Goal: Ask a question: Seek information or help from site administrators or community

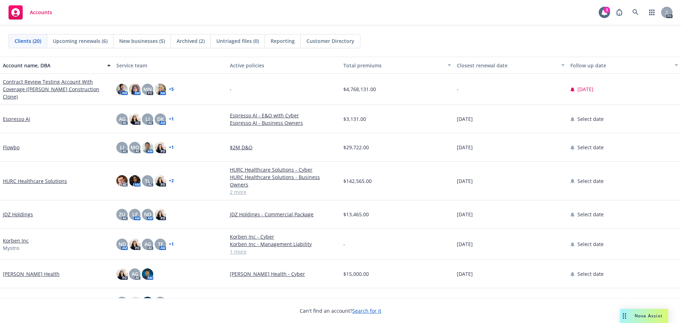
click at [651, 319] on span "Nova Assist" at bounding box center [649, 316] width 28 height 6
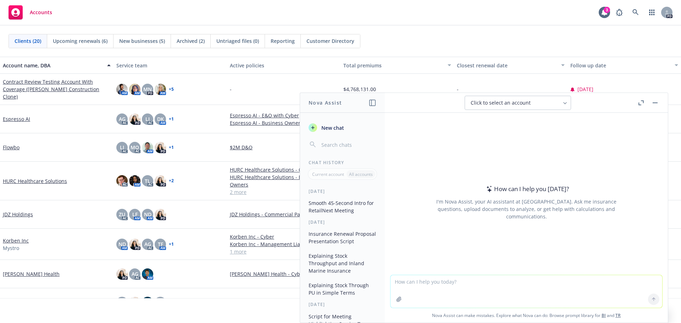
click at [540, 282] on textarea at bounding box center [527, 291] width 272 height 33
click at [539, 283] on textarea "can you give me a brief breakdown on what the following" at bounding box center [527, 291] width 272 height 33
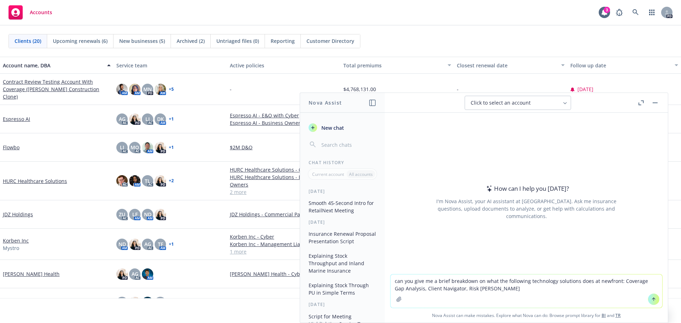
type textarea "can you give me a brief breakdown on what the following technology solutions do…"
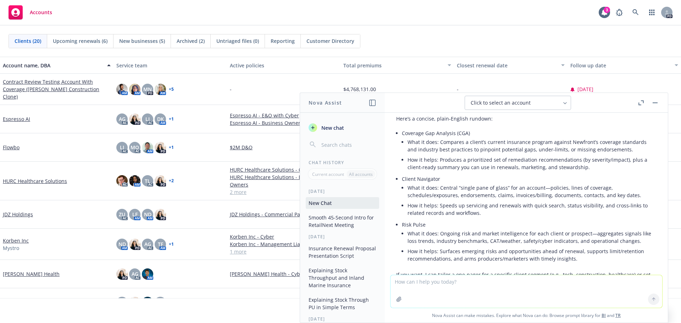
scroll to position [79, 0]
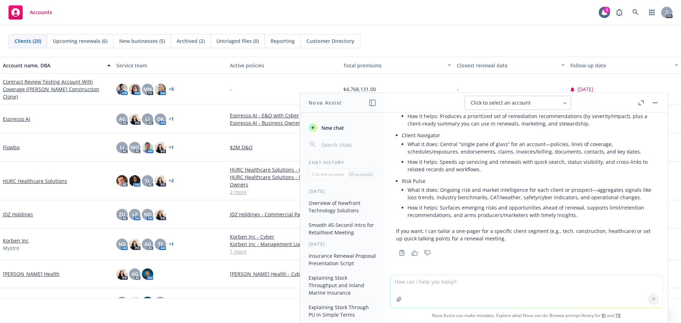
click at [433, 290] on textarea at bounding box center [527, 291] width 272 height 33
click at [420, 291] on textarea at bounding box center [527, 291] width 272 height 33
click at [434, 281] on textarea "i need a brief discripition of them as if i'm telling a prospect" at bounding box center [527, 291] width 272 height 33
type textarea "i need a brief description of them as if i'm telling a prospect"
click at [537, 284] on textarea "i need a brief description of them as if i'm telling a prospect" at bounding box center [527, 291] width 272 height 33
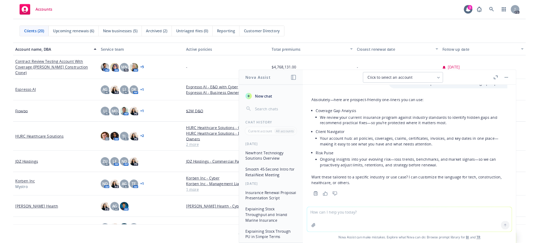
scroll to position [246, 0]
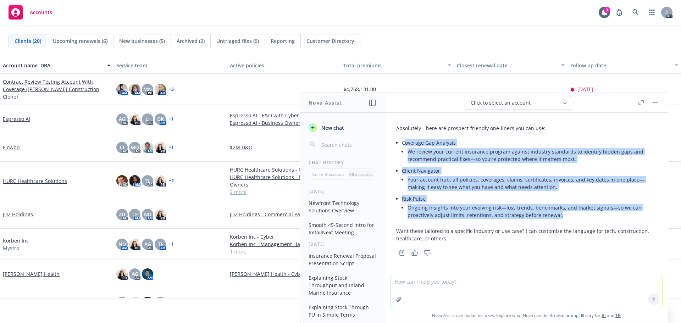
drag, startPoint x: 405, startPoint y: 141, endPoint x: 594, endPoint y: 218, distance: 203.7
click at [594, 218] on ul "Coverage Gap Analysis We review your current insurance program against industry…" at bounding box center [529, 180] width 255 height 84
copy ul "overage Gap Analysis We review your current insurance program against industry …"
